Goal: Task Accomplishment & Management: Manage account settings

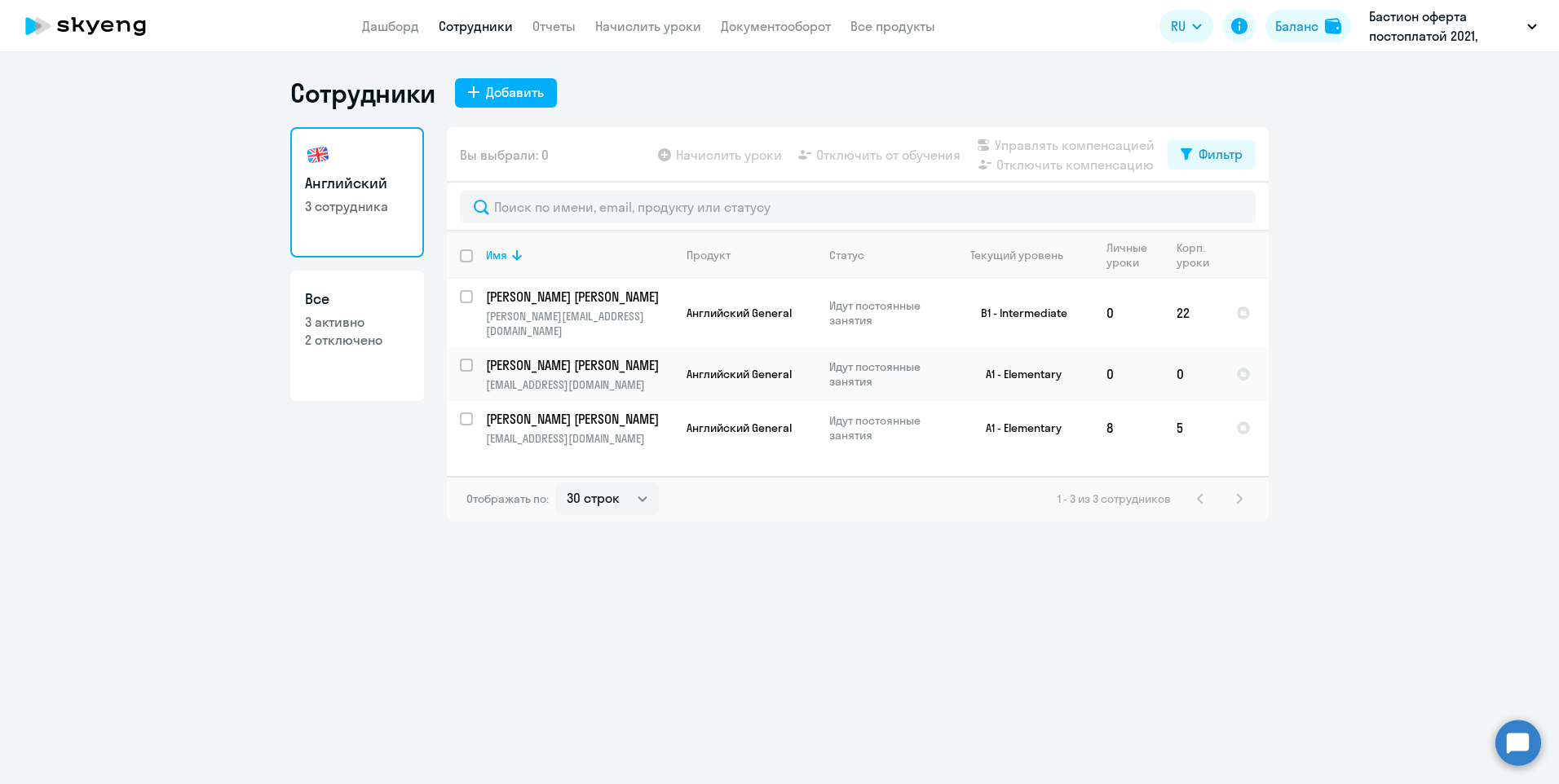
select select "30"
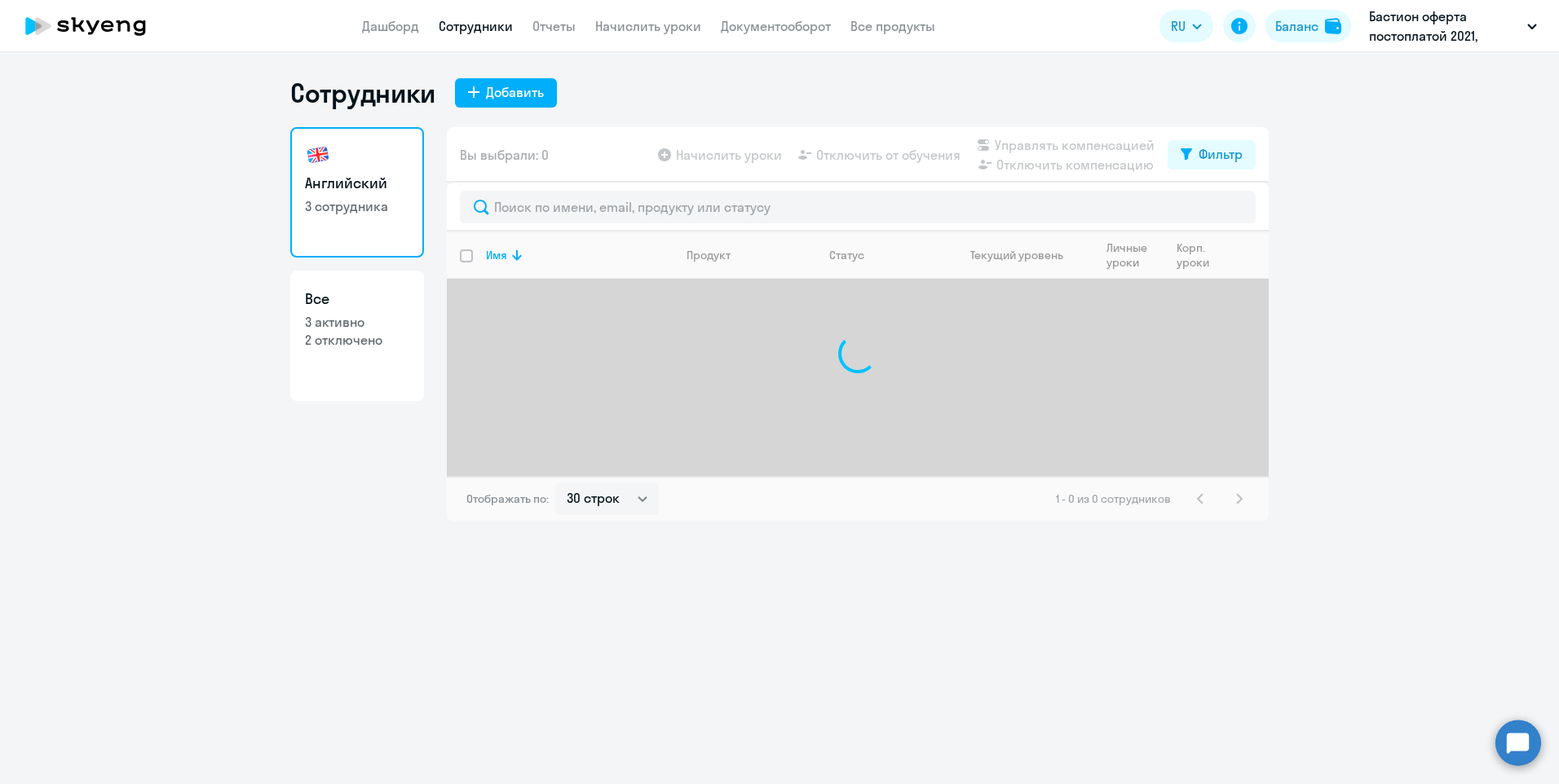
select select "30"
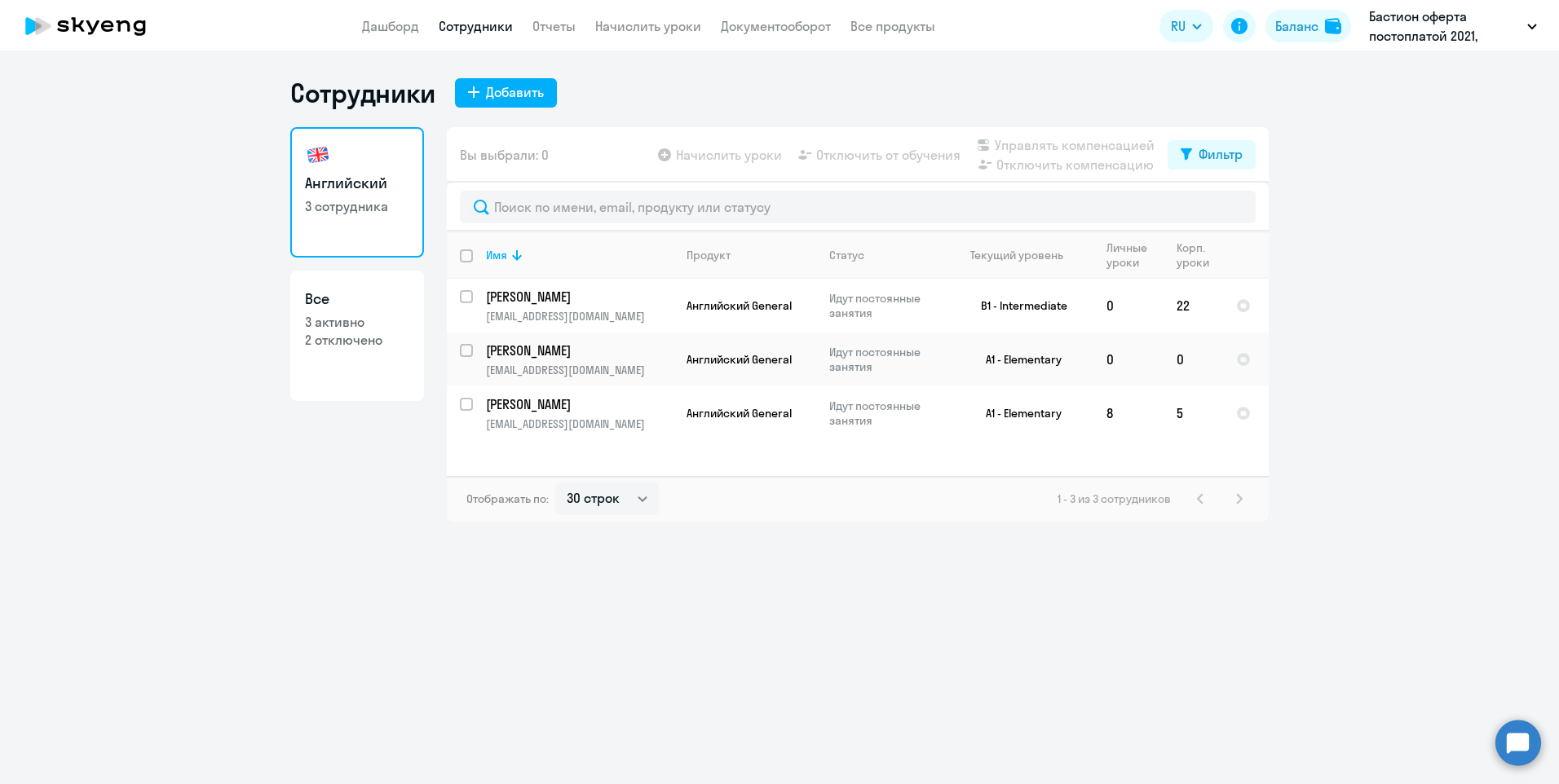
click at [345, 331] on p "3 активно" at bounding box center [357, 322] width 105 height 18
select select "30"
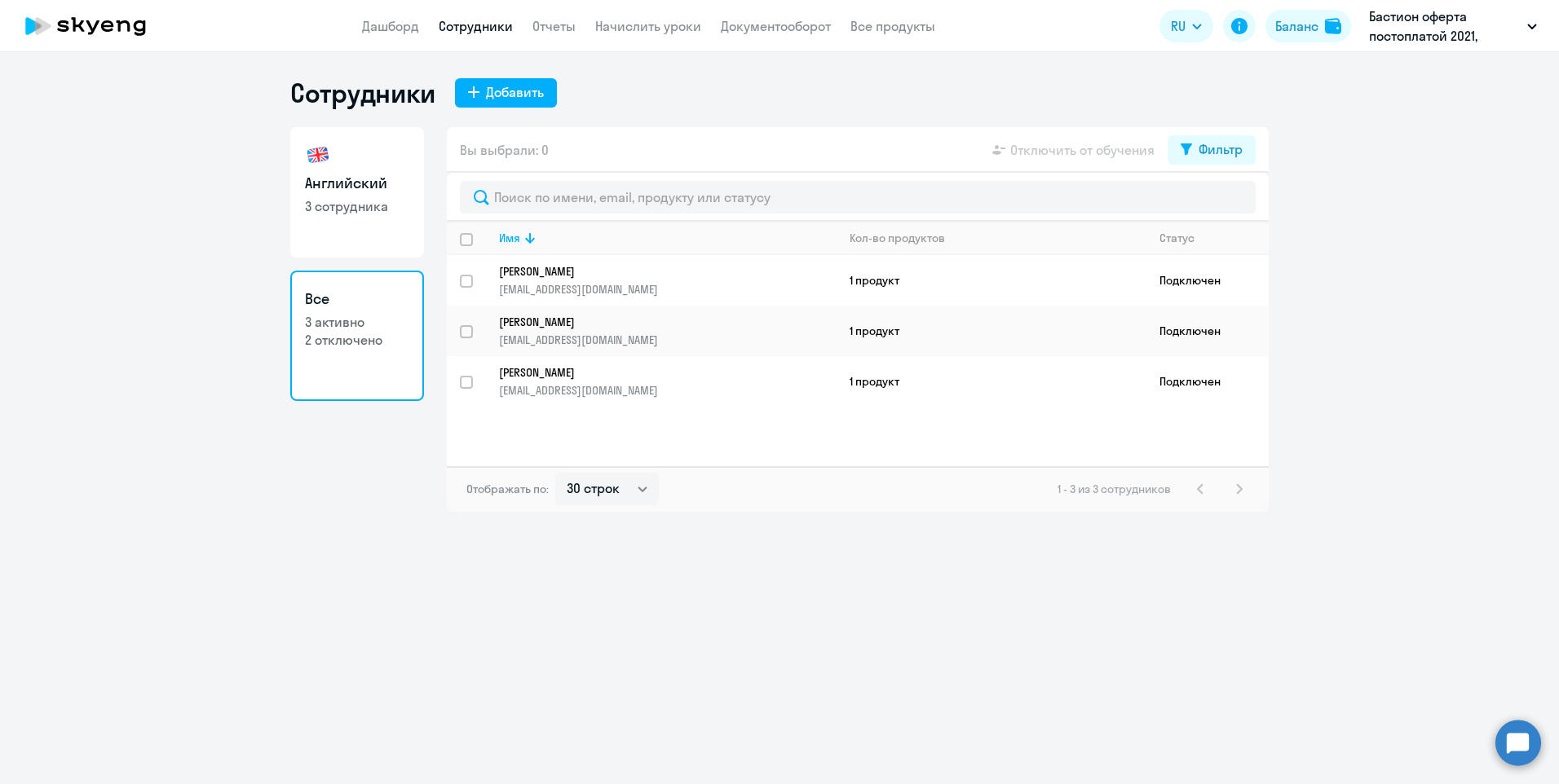
click at [352, 237] on link "Английский 3 сотрудника" at bounding box center [357, 192] width 133 height 131
select select "30"
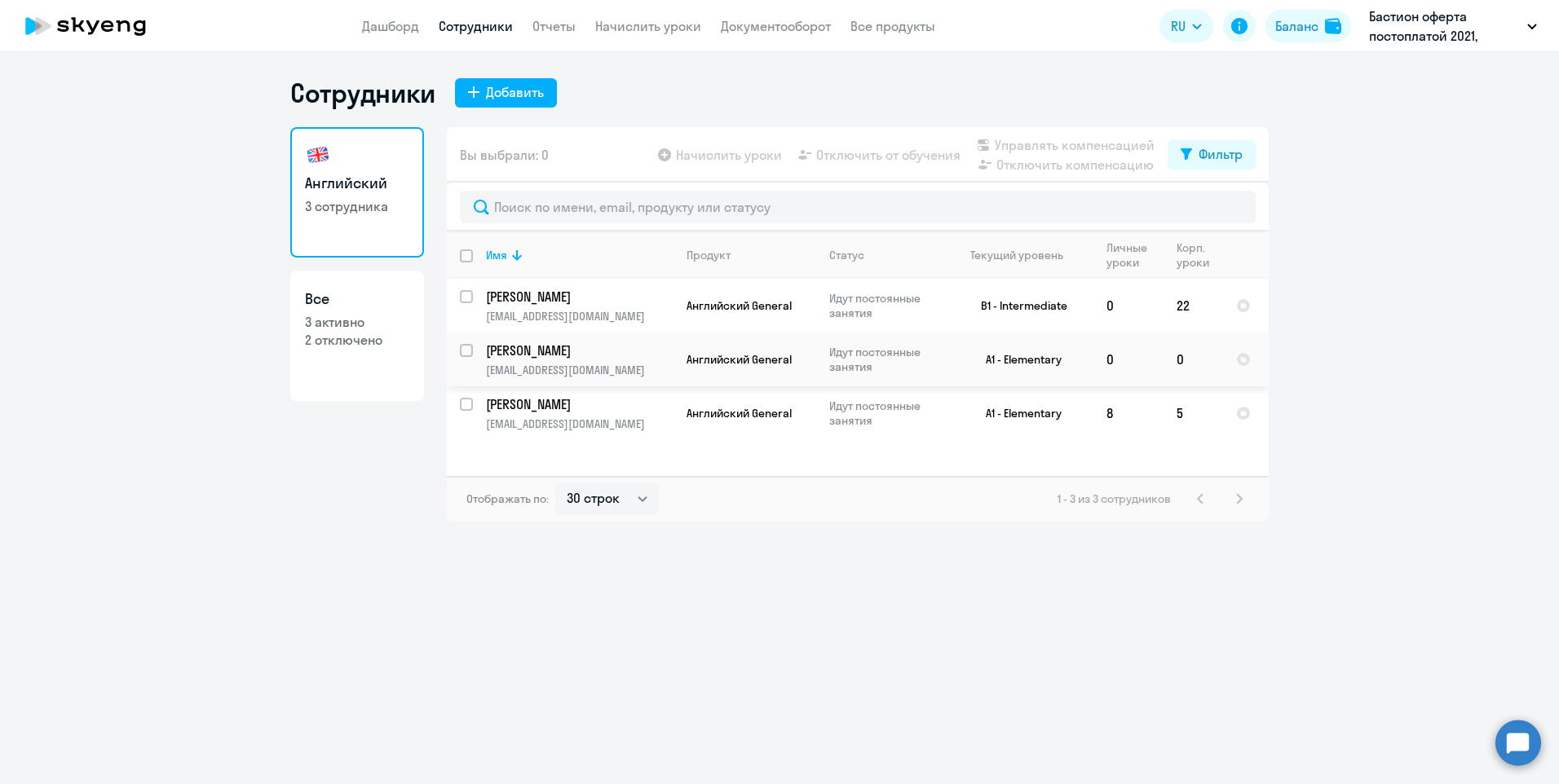
select select "30"
